Goal: Check status: Check status

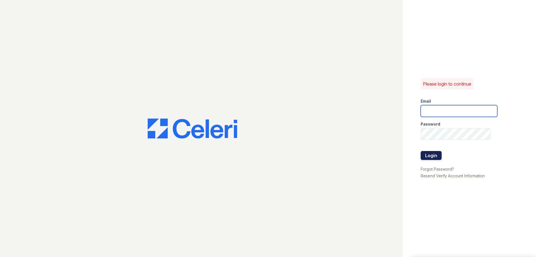
type input "khermsen@rushmoremgmt.com"
click at [430, 155] on button "Login" at bounding box center [430, 155] width 21 height 9
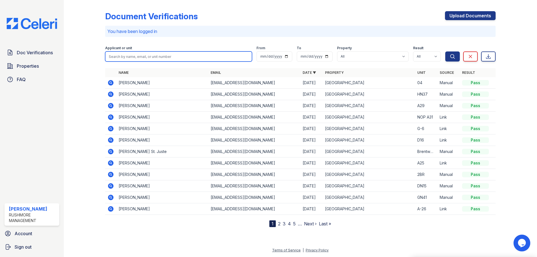
click at [143, 55] on input "search" at bounding box center [178, 56] width 147 height 10
type input "esse"
click at [445, 51] on button "Search" at bounding box center [452, 56] width 15 height 10
